Goal: Information Seeking & Learning: Learn about a topic

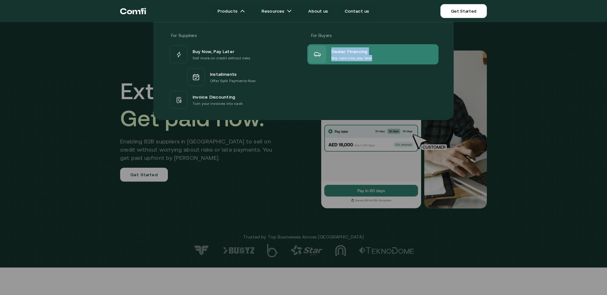
click at [347, 58] on p "Buy cars now, pay later" at bounding box center [351, 58] width 41 height 6
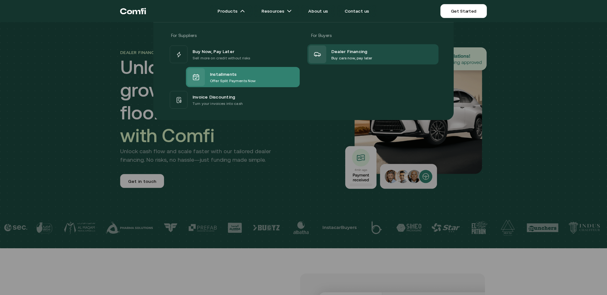
click at [217, 81] on p "Offer Split Payments Now" at bounding box center [233, 81] width 46 height 6
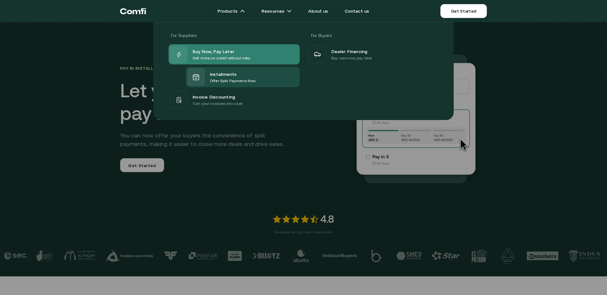
click at [227, 50] on span "Buy Now, Pay Later" at bounding box center [213, 51] width 42 height 8
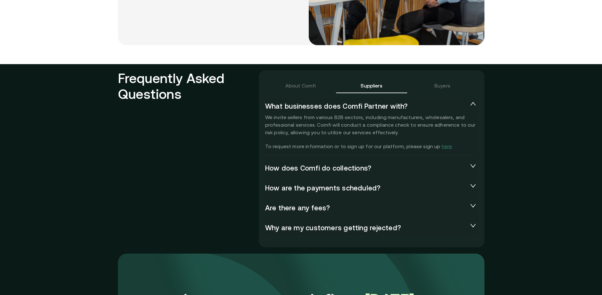
scroll to position [1324, 0]
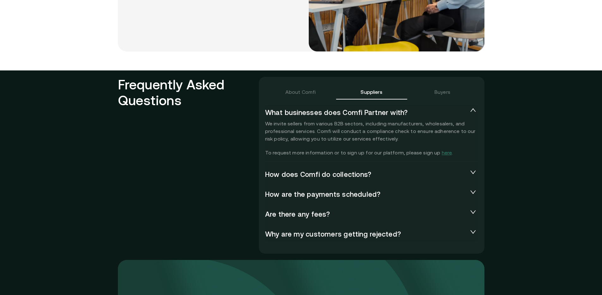
click at [307, 96] on div "About Comfi" at bounding box center [300, 91] width 71 height 15
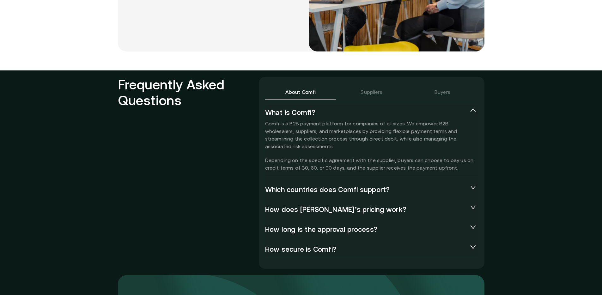
click at [352, 191] on span "Which countries does Comfi support?" at bounding box center [366, 190] width 203 height 8
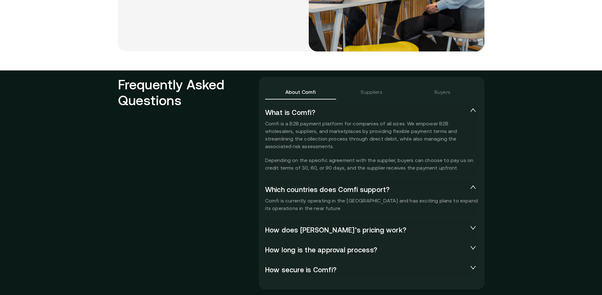
click at [352, 191] on span "Which countries does Comfi support?" at bounding box center [366, 190] width 203 height 8
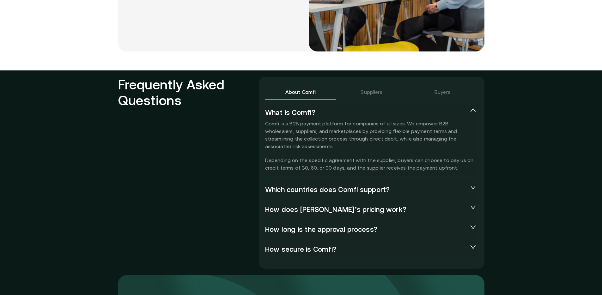
click at [350, 205] on span "How does [PERSON_NAME]’s pricing work?" at bounding box center [366, 209] width 203 height 8
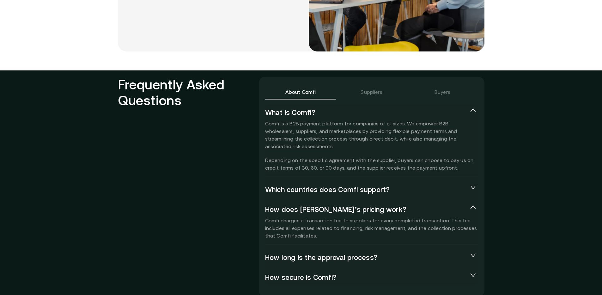
click at [350, 205] on span "How does [PERSON_NAME]’s pricing work?" at bounding box center [366, 209] width 203 height 8
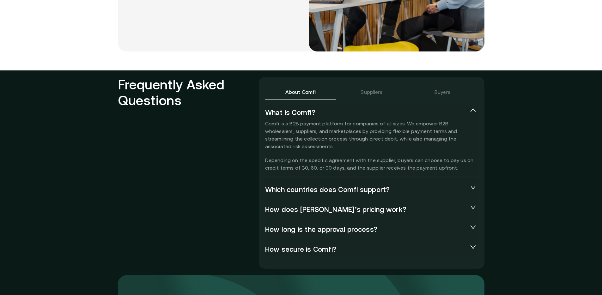
click at [354, 227] on span "How long is the approval process?" at bounding box center [366, 229] width 203 height 8
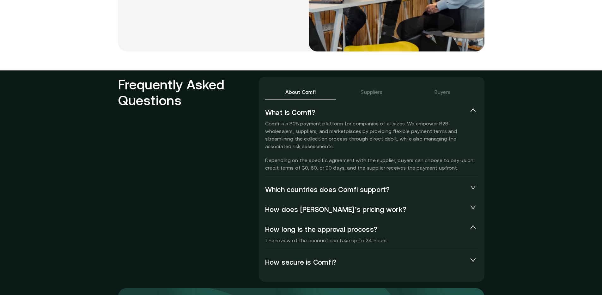
click at [354, 227] on span "How long is the approval process?" at bounding box center [366, 229] width 203 height 8
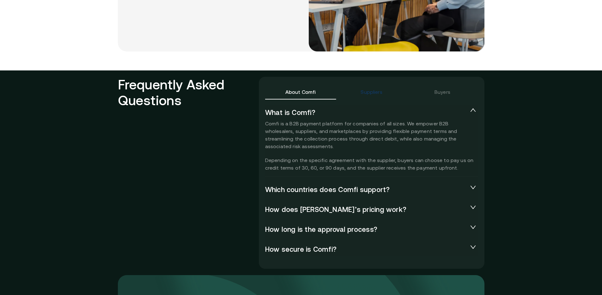
click at [366, 93] on div "Suppliers" at bounding box center [371, 92] width 21 height 8
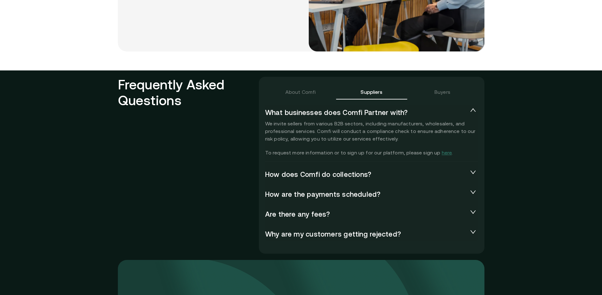
click at [336, 178] on span "How does Comfi do collections?" at bounding box center [366, 174] width 203 height 8
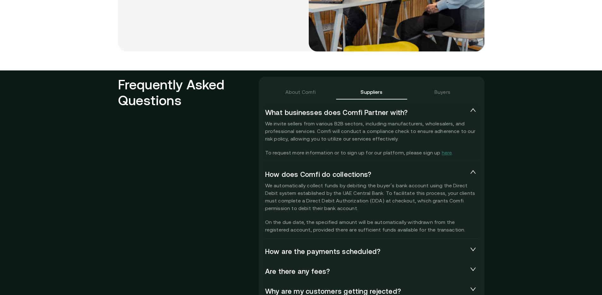
click at [350, 250] on span "How are the payments scheduled?" at bounding box center [366, 251] width 203 height 8
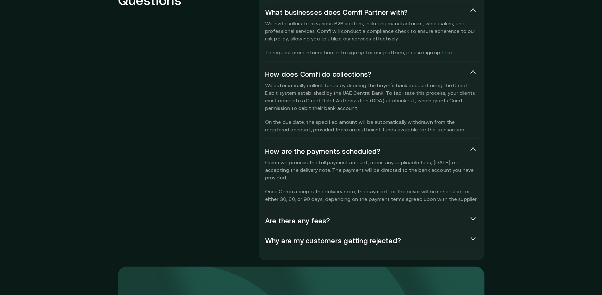
scroll to position [1428, 0]
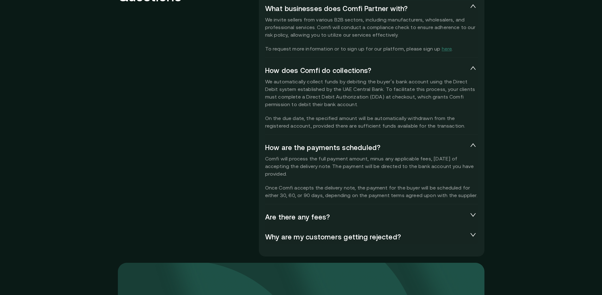
click at [340, 221] on div "Are there any fees?" at bounding box center [371, 216] width 213 height 15
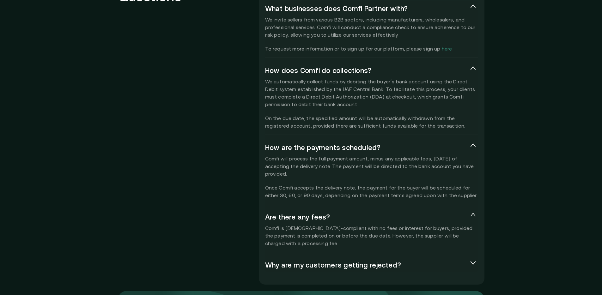
click at [350, 259] on div "Why are my customers getting rejected?" at bounding box center [371, 264] width 213 height 15
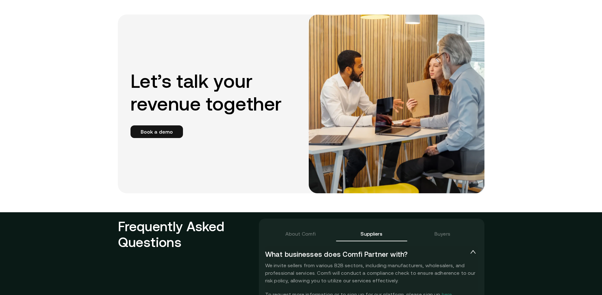
scroll to position [1186, 0]
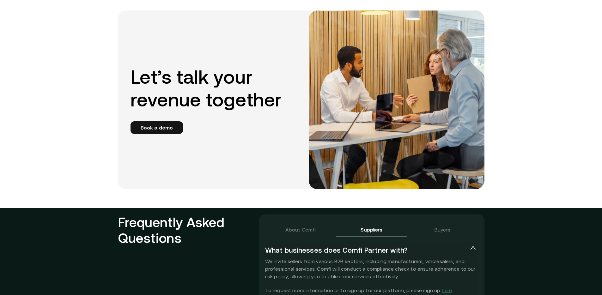
click at [427, 227] on div "Buyers" at bounding box center [442, 229] width 71 height 15
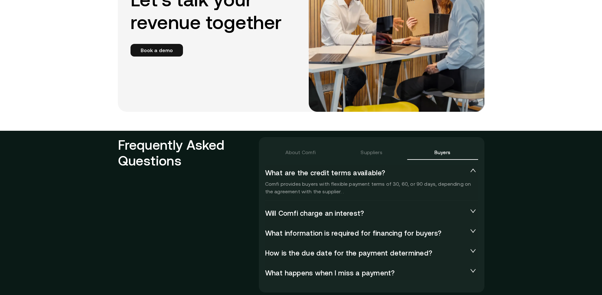
scroll to position [1265, 0]
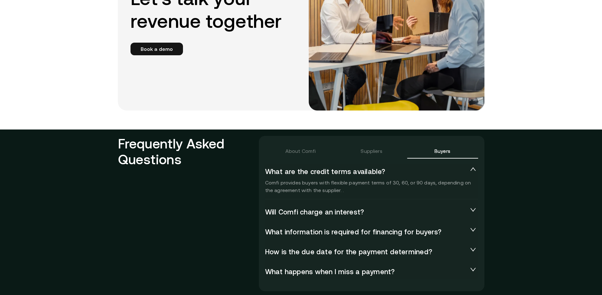
click at [322, 209] on span "Will Comfi charge an interest?" at bounding box center [366, 212] width 203 height 8
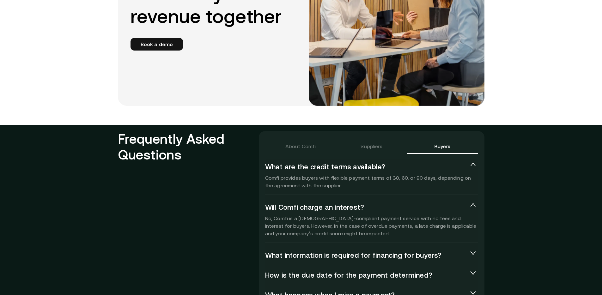
scroll to position [1277, 0]
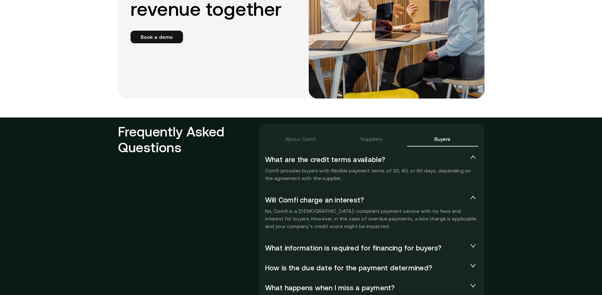
click at [338, 246] on span "What information is required for financing for buyers?" at bounding box center [366, 248] width 203 height 8
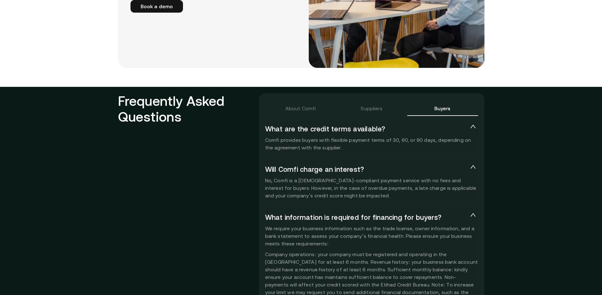
scroll to position [1382, 0]
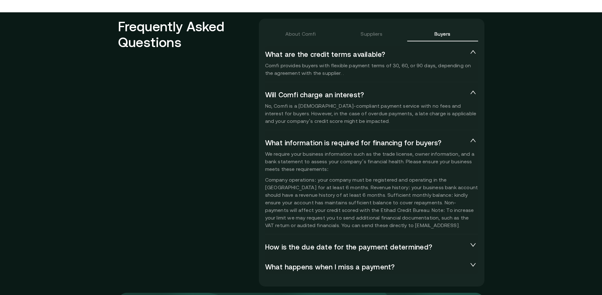
click at [341, 247] on span "How is the due date for the payment determined?" at bounding box center [366, 247] width 203 height 8
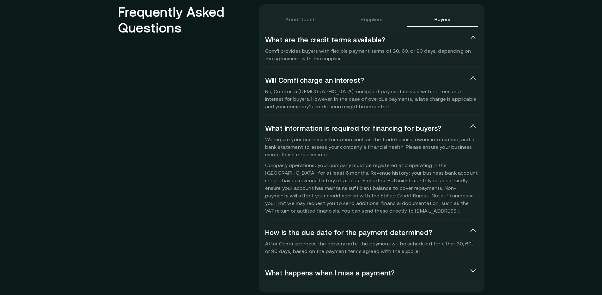
scroll to position [1406, 0]
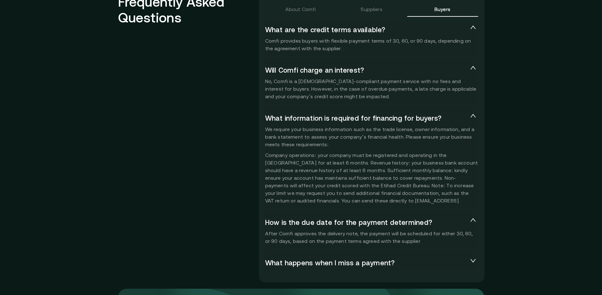
click at [370, 266] on span "What happens when I miss a payment?" at bounding box center [366, 263] width 203 height 8
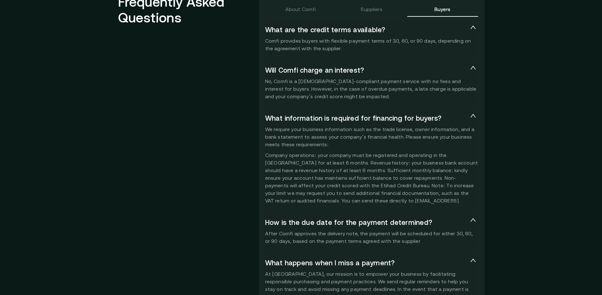
scroll to position [1355, 0]
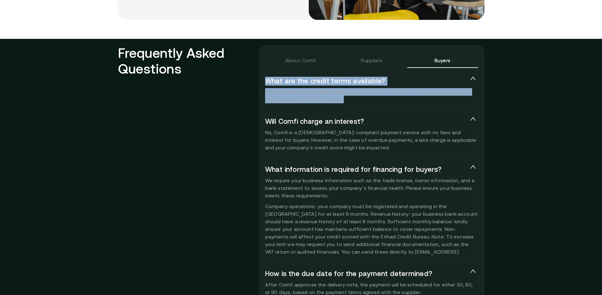
drag, startPoint x: 335, startPoint y: 102, endPoint x: 268, endPoint y: 83, distance: 68.9
click at [268, 83] on div "What are the credit terms available? Comfi provides buyers with flexible paymen…" at bounding box center [371, 91] width 213 height 36
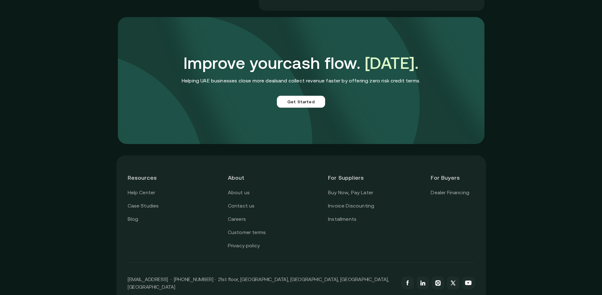
scroll to position [1751, 0]
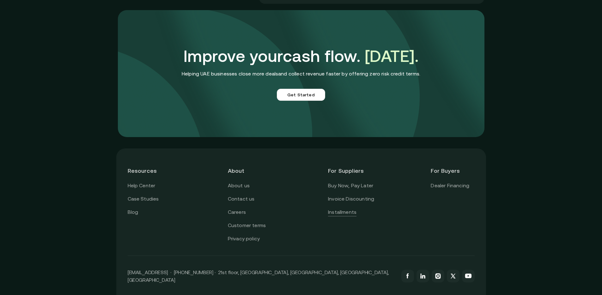
click at [355, 208] on link "Installments" at bounding box center [342, 212] width 28 height 8
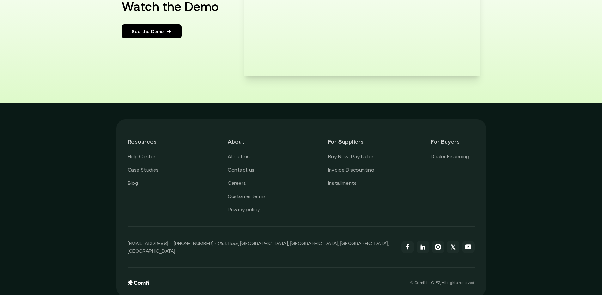
scroll to position [1184, 0]
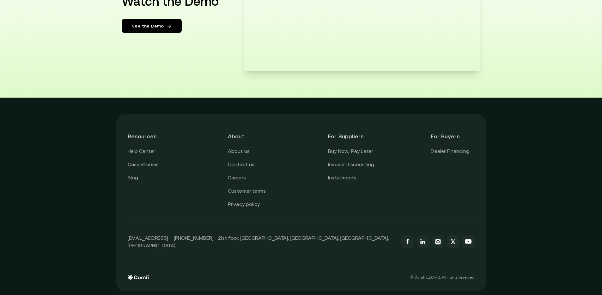
click at [346, 146] on header "For Suppliers" at bounding box center [351, 136] width 46 height 22
click at [347, 149] on link "Buy Now, Pay Later" at bounding box center [350, 151] width 45 height 8
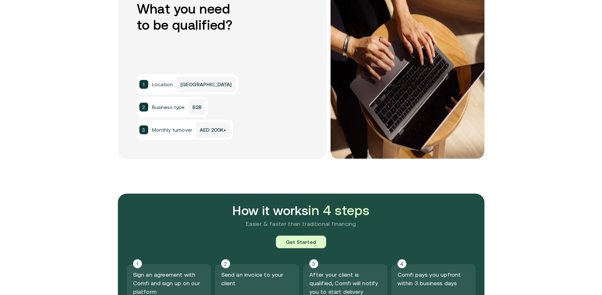
scroll to position [641, 0]
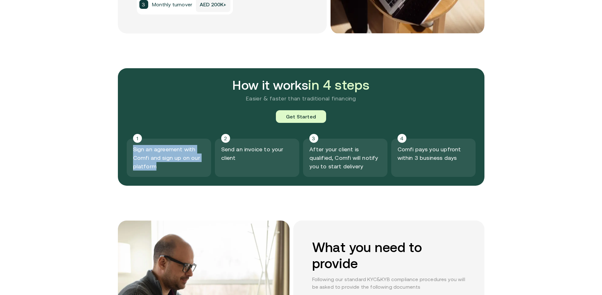
drag, startPoint x: 184, startPoint y: 169, endPoint x: 132, endPoint y: 150, distance: 55.2
click at [132, 150] on div "1 Sign an agreement with Comfi and sign up on our platform" at bounding box center [169, 158] width 84 height 38
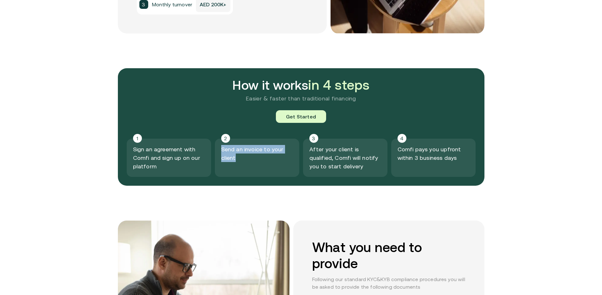
drag, startPoint x: 247, startPoint y: 158, endPoint x: 219, endPoint y: 152, distance: 28.0
click at [219, 152] on div "2 Send an invoice to your client" at bounding box center [257, 158] width 84 height 38
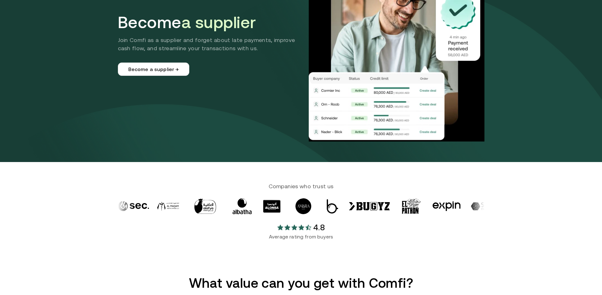
scroll to position [0, 0]
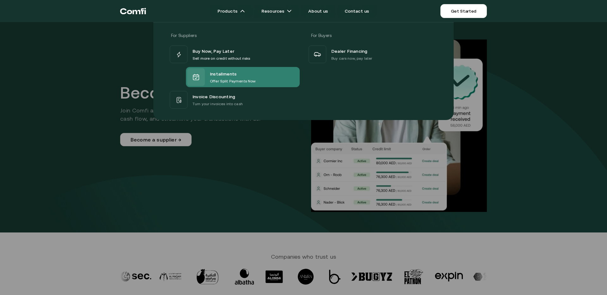
click at [219, 80] on p "Offer Split Payments Now" at bounding box center [233, 81] width 46 height 6
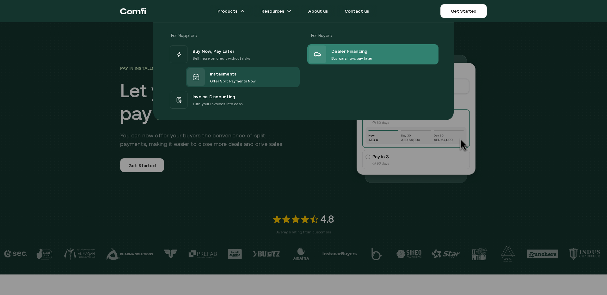
click at [335, 49] on span "Dealer Financing" at bounding box center [349, 51] width 36 height 8
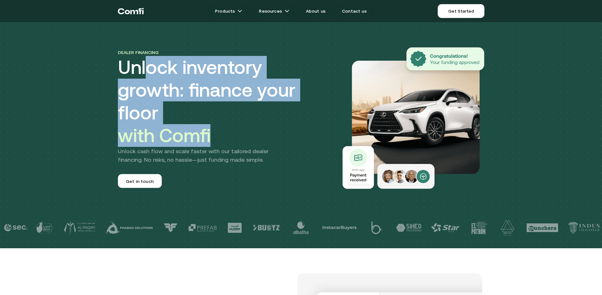
drag, startPoint x: 229, startPoint y: 113, endPoint x: 147, endPoint y: 82, distance: 87.5
click at [147, 82] on h1 "Unlock inventory growth: finance your floor with Comfi" at bounding box center [225, 101] width 215 height 91
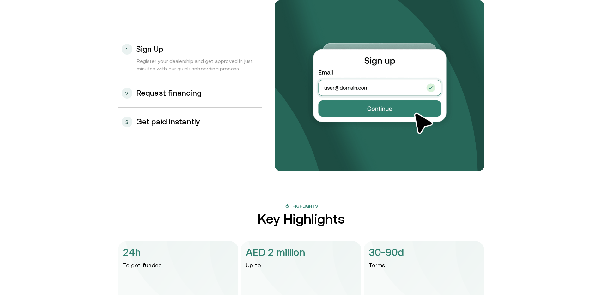
scroll to position [705, 0]
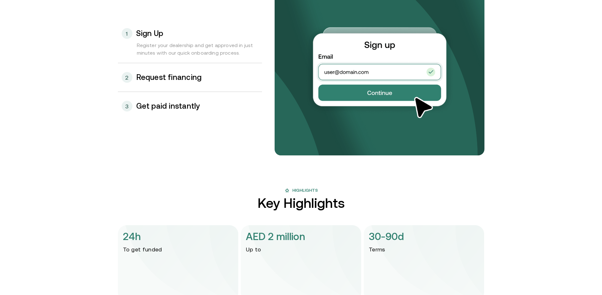
click at [235, 75] on div "2 Request financing" at bounding box center [190, 77] width 144 height 28
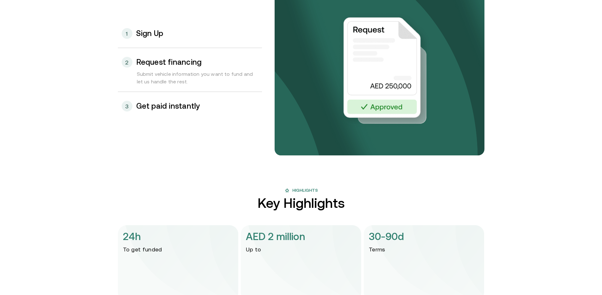
click at [193, 103] on h3 "Get paid instantly" at bounding box center [168, 106] width 64 height 8
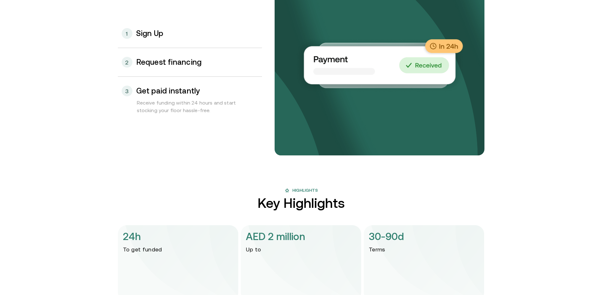
click at [200, 72] on div "2 Request financing" at bounding box center [190, 62] width 144 height 28
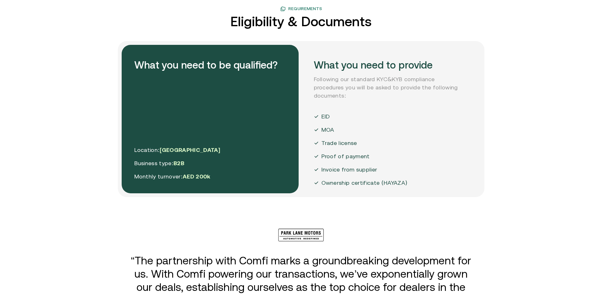
scroll to position [1136, 0]
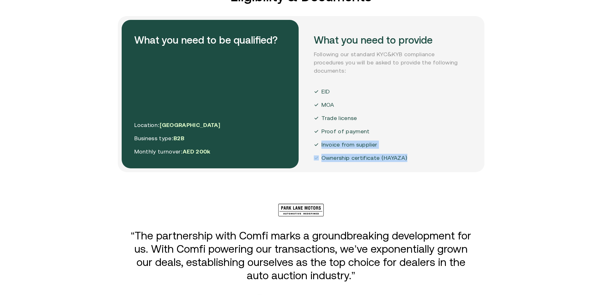
drag, startPoint x: 428, startPoint y: 148, endPoint x: 324, endPoint y: 135, distance: 105.1
click at [324, 135] on div "What you need to provide Following our standard KYC&KYB compliance procedures y…" at bounding box center [389, 94] width 177 height 149
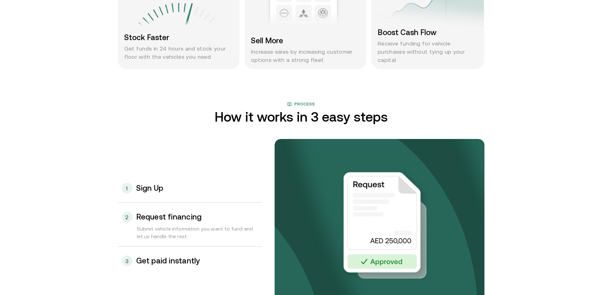
scroll to position [558, 0]
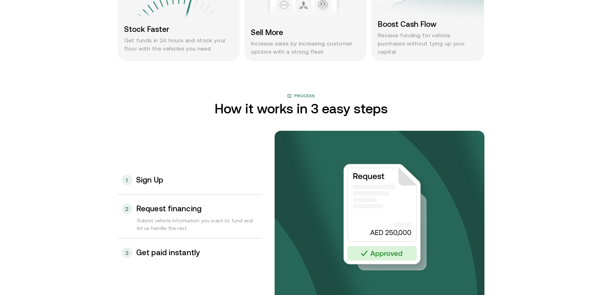
click at [174, 182] on div "1 Sign Up" at bounding box center [190, 180] width 144 height 28
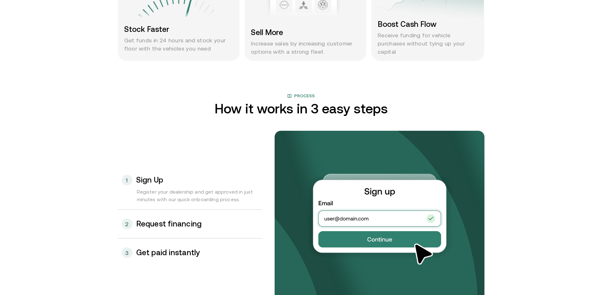
click at [184, 214] on div "2 Request financing" at bounding box center [190, 224] width 144 height 28
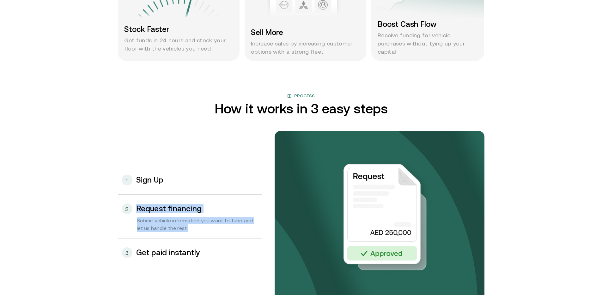
drag, startPoint x: 190, startPoint y: 227, endPoint x: 139, endPoint y: 213, distance: 53.1
click at [139, 213] on div "2 Request financing Submit vehicle information you want to fund and let us hand…" at bounding box center [190, 217] width 144 height 44
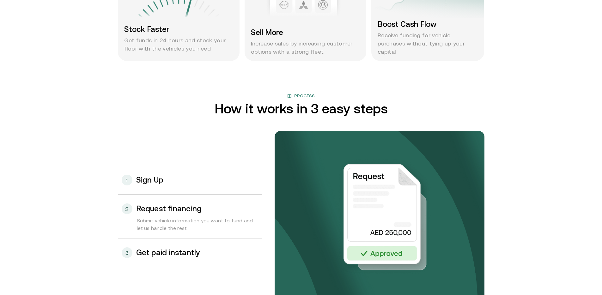
click at [157, 244] on div "3 Get paid instantly" at bounding box center [190, 253] width 144 height 28
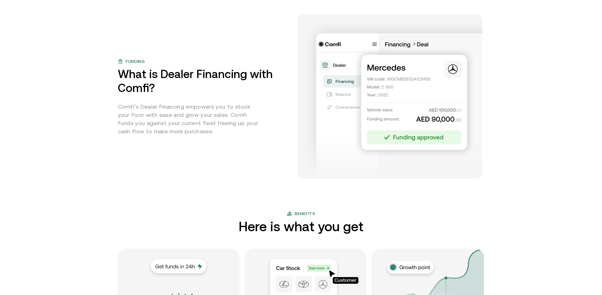
scroll to position [103, 0]
